Goal: Task Accomplishment & Management: Use online tool/utility

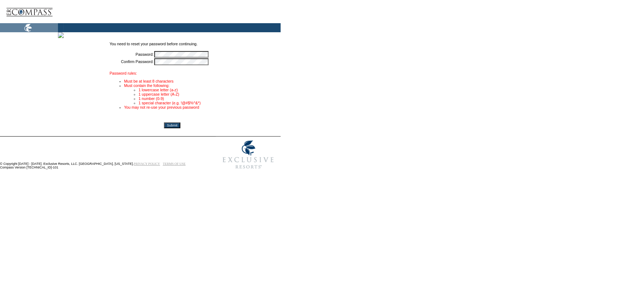
click at [26, 12] on img at bounding box center [29, 12] width 47 height 21
click at [24, 26] on img at bounding box center [28, 27] width 56 height 9
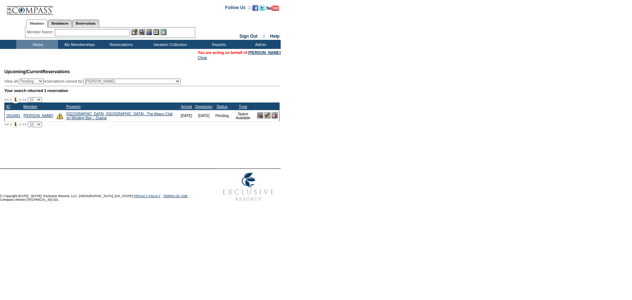
click at [82, 30] on input "text" at bounding box center [92, 32] width 75 height 7
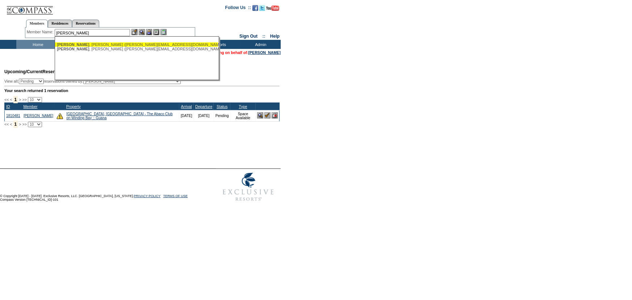
click at [80, 45] on div "[PERSON_NAME] ([PERSON_NAME][EMAIL_ADDRESS][DOMAIN_NAME])" at bounding box center [136, 44] width 159 height 4
type input "[PERSON_NAME] ([PERSON_NAME][EMAIL_ADDRESS][DOMAIN_NAME])"
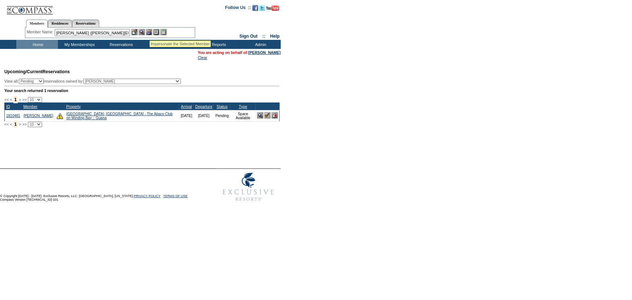
click at [151, 31] on img at bounding box center [149, 32] width 6 height 6
click at [142, 32] on img at bounding box center [142, 32] width 6 height 6
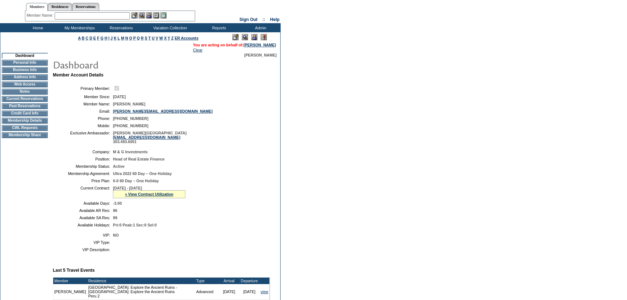
scroll to position [16, 0]
click at [140, 196] on link "» View Contract Utilization" at bounding box center [149, 194] width 49 height 4
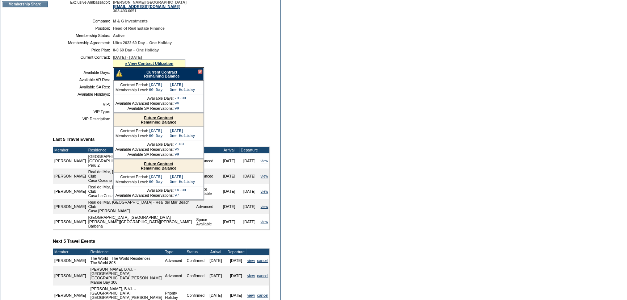
scroll to position [148, 0]
click at [155, 119] on link "Future Contract" at bounding box center [158, 117] width 29 height 4
drag, startPoint x: 515, startPoint y: 76, endPoint x: 443, endPoint y: 76, distance: 71.7
click at [515, 76] on form "Follow Us ::" at bounding box center [313, 131] width 627 height 559
click at [163, 72] on link "Current Contract" at bounding box center [161, 72] width 31 height 4
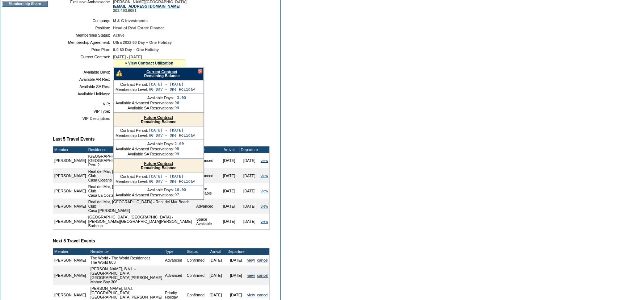
drag, startPoint x: 527, startPoint y: 197, endPoint x: 462, endPoint y: 183, distance: 66.8
click at [527, 197] on form "Follow Us ::" at bounding box center [313, 131] width 627 height 559
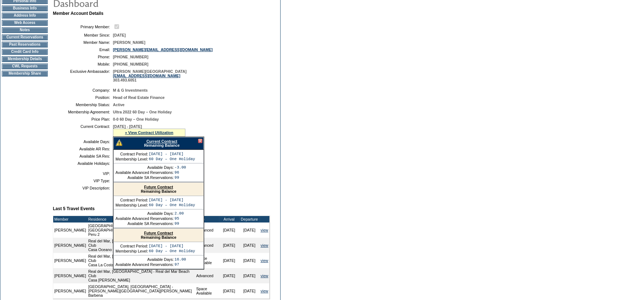
scroll to position [0, 0]
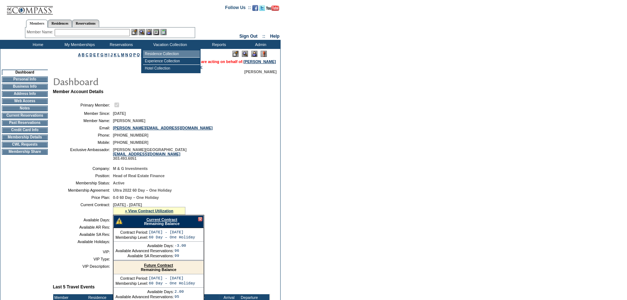
click at [156, 55] on td "Residence Collection" at bounding box center [171, 53] width 57 height 7
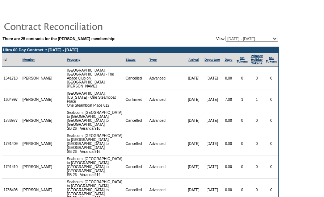
scroll to position [33, 0]
